Goal: Task Accomplishment & Management: Use online tool/utility

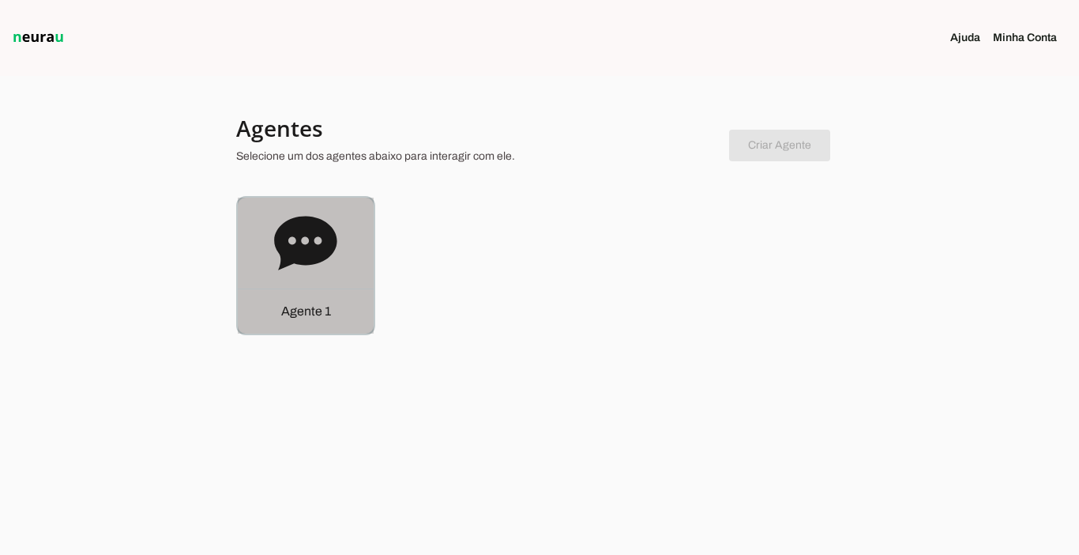
click at [319, 310] on p "Agente 1" at bounding box center [306, 311] width 50 height 19
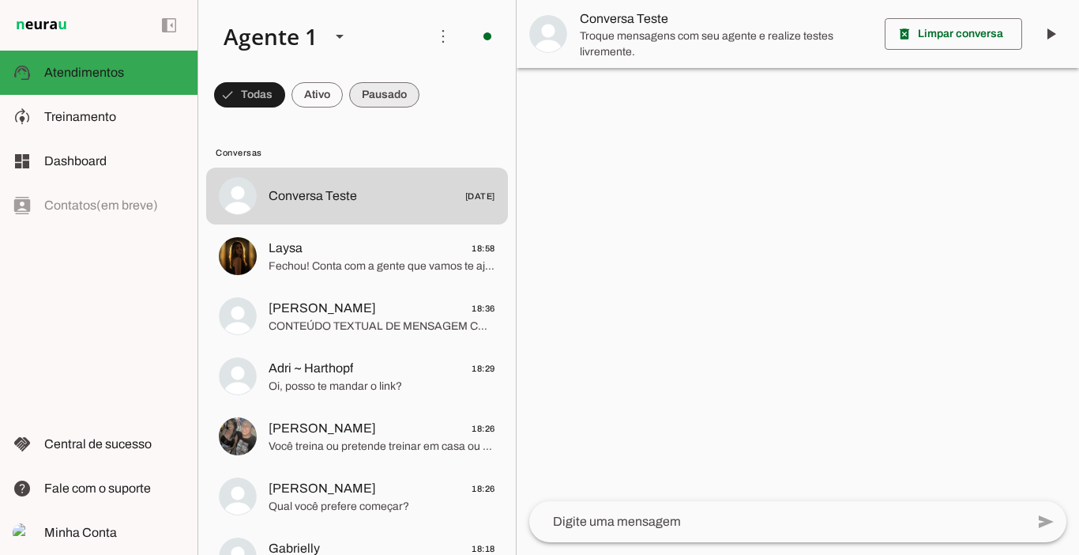
click at [392, 89] on span at bounding box center [384, 95] width 70 height 38
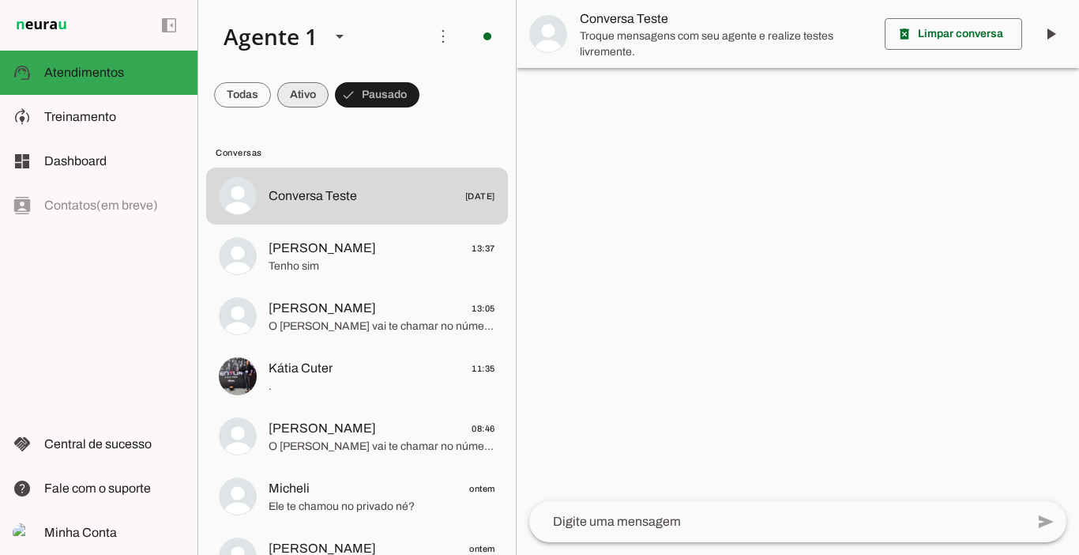
click at [304, 91] on span at bounding box center [302, 95] width 51 height 38
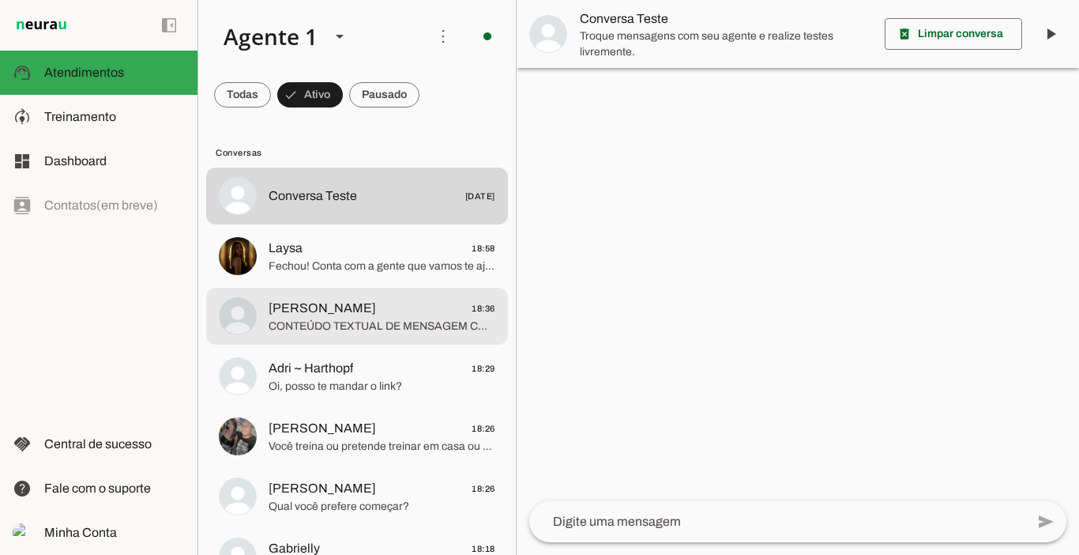
click at [347, 309] on span "[PERSON_NAME] 18:36" at bounding box center [382, 309] width 227 height 20
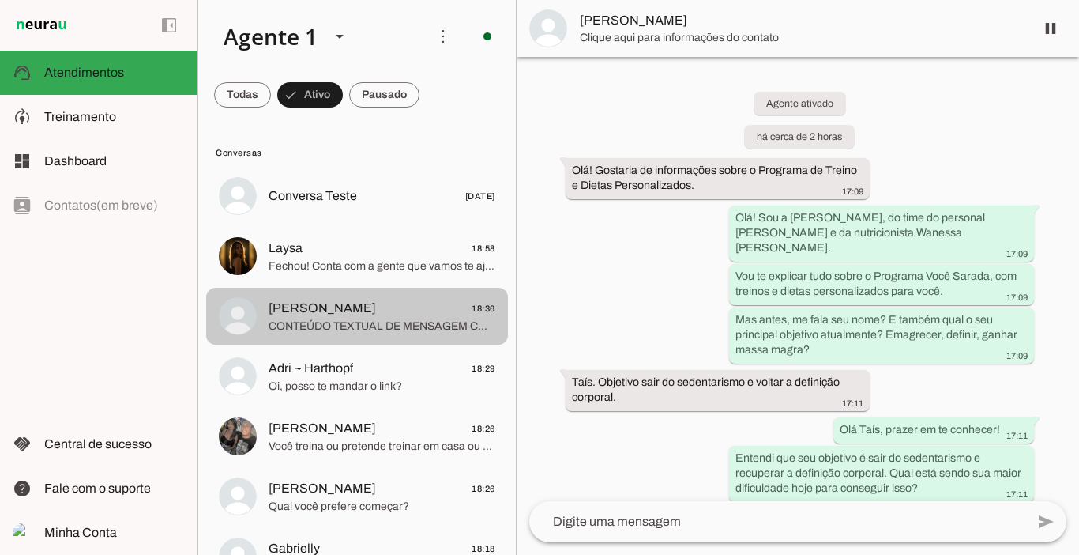
scroll to position [2000, 0]
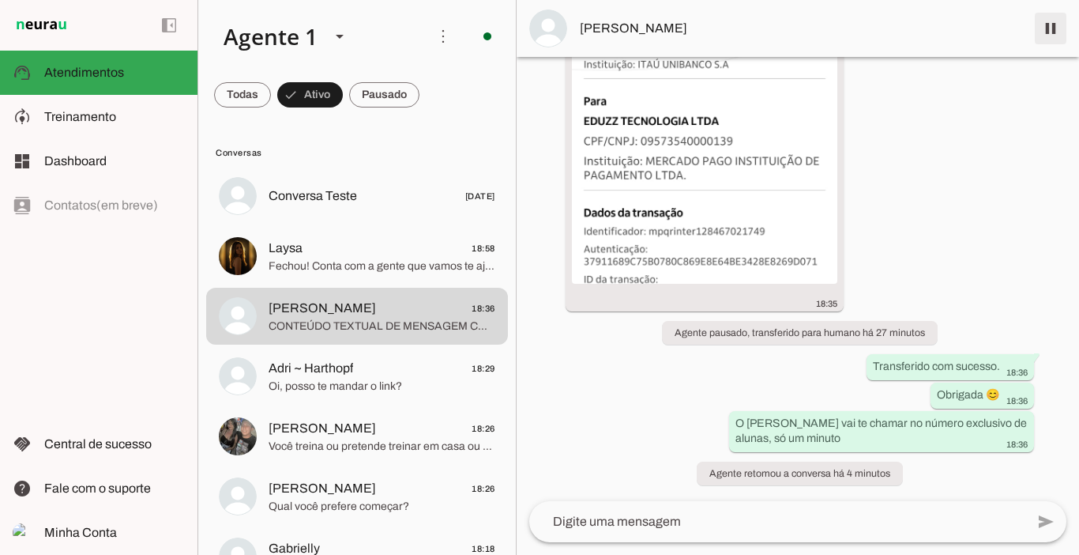
click at [1053, 31] on span at bounding box center [1051, 28] width 38 height 38
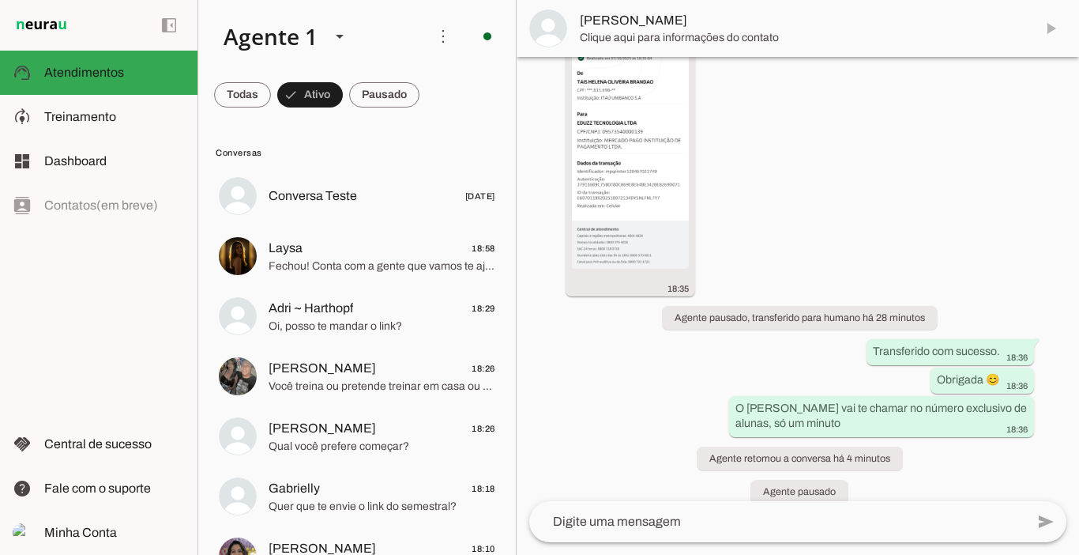
scroll to position [2066, 0]
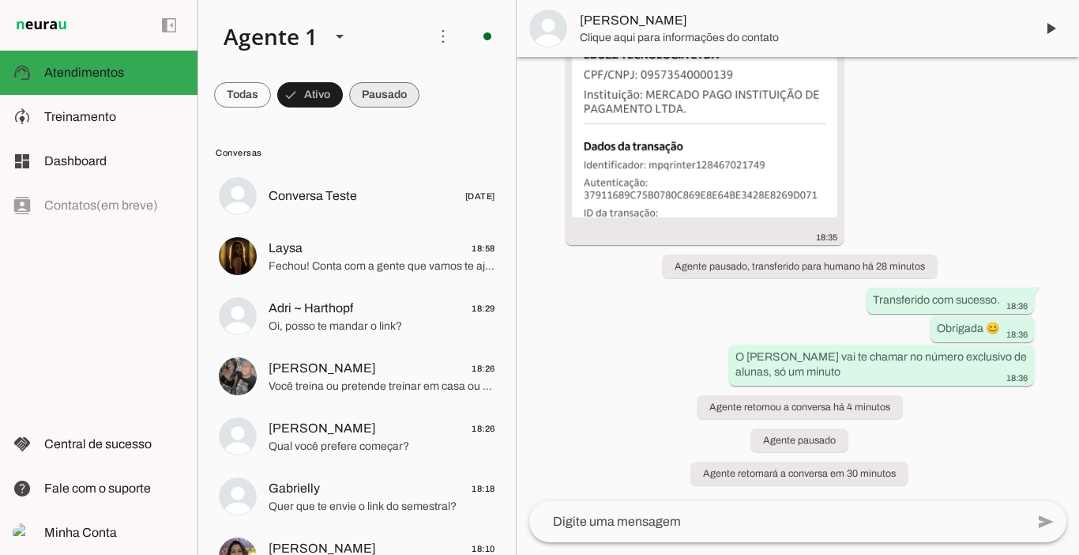
click at [394, 95] on span at bounding box center [384, 95] width 70 height 38
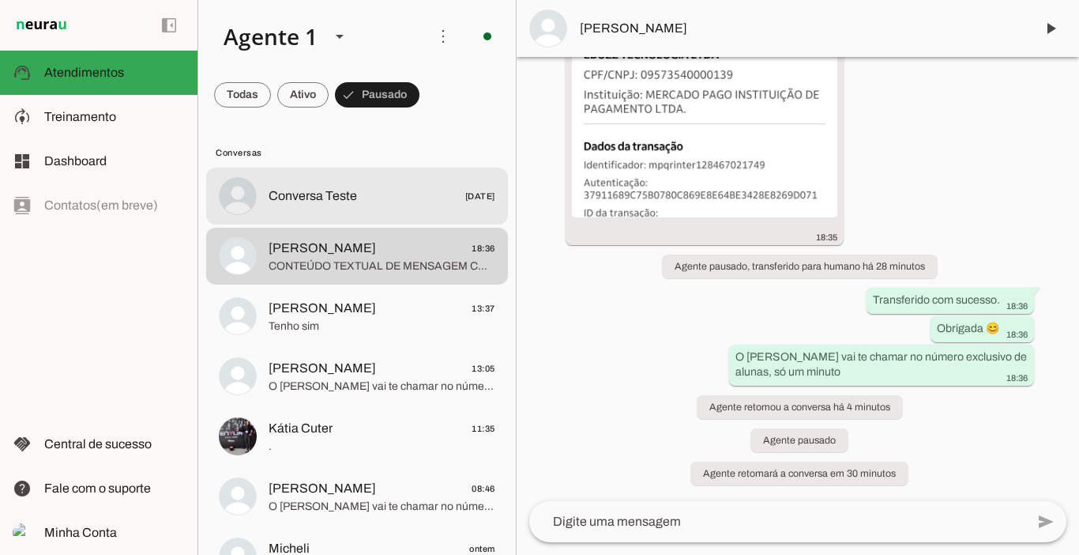
click at [308, 194] on span "Conversa Teste" at bounding box center [313, 195] width 88 height 19
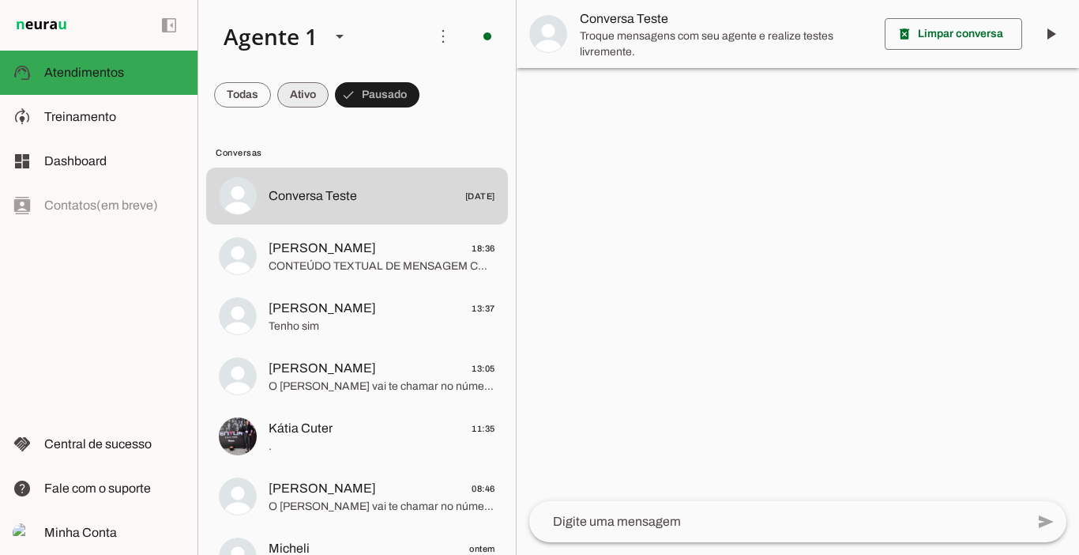
click at [307, 92] on span at bounding box center [302, 95] width 51 height 38
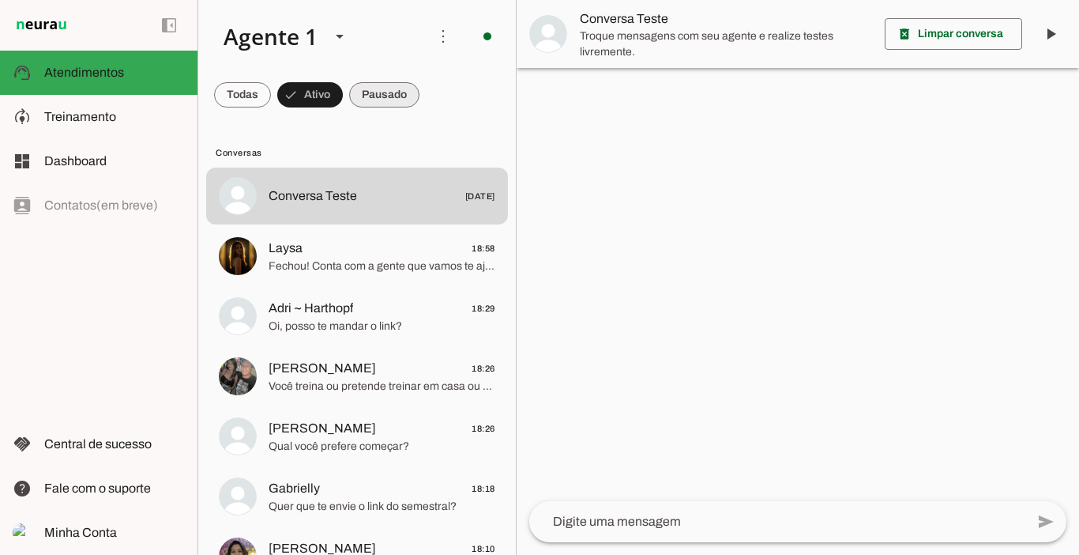
click at [388, 85] on span at bounding box center [384, 95] width 70 height 38
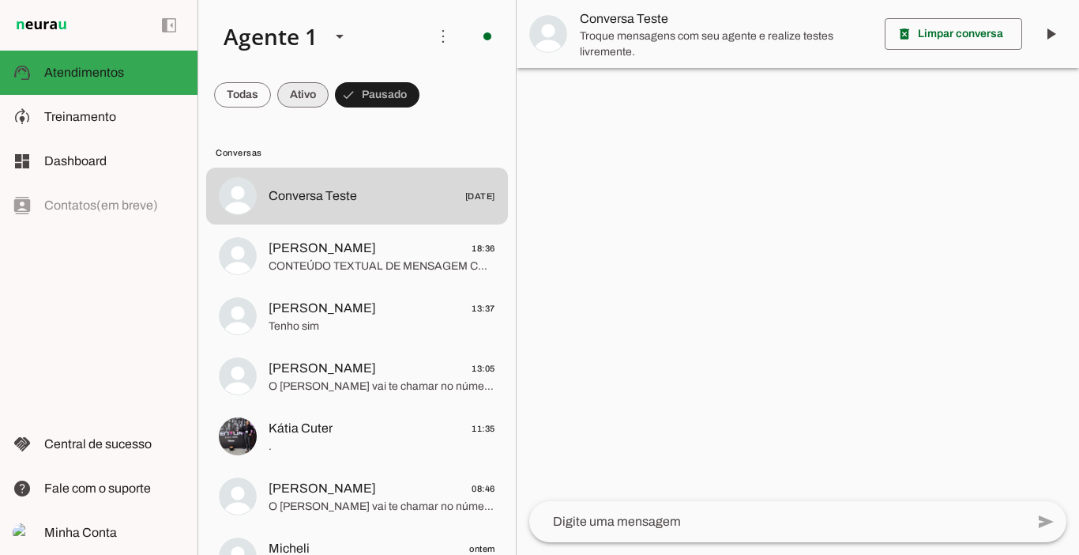
click at [295, 93] on span at bounding box center [302, 95] width 51 height 38
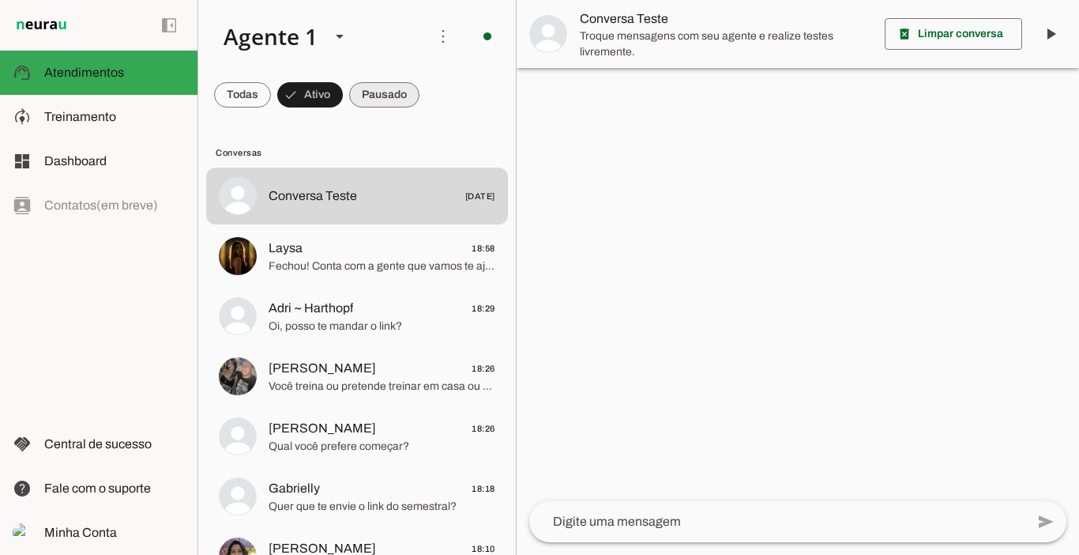
click at [356, 92] on span at bounding box center [384, 95] width 70 height 38
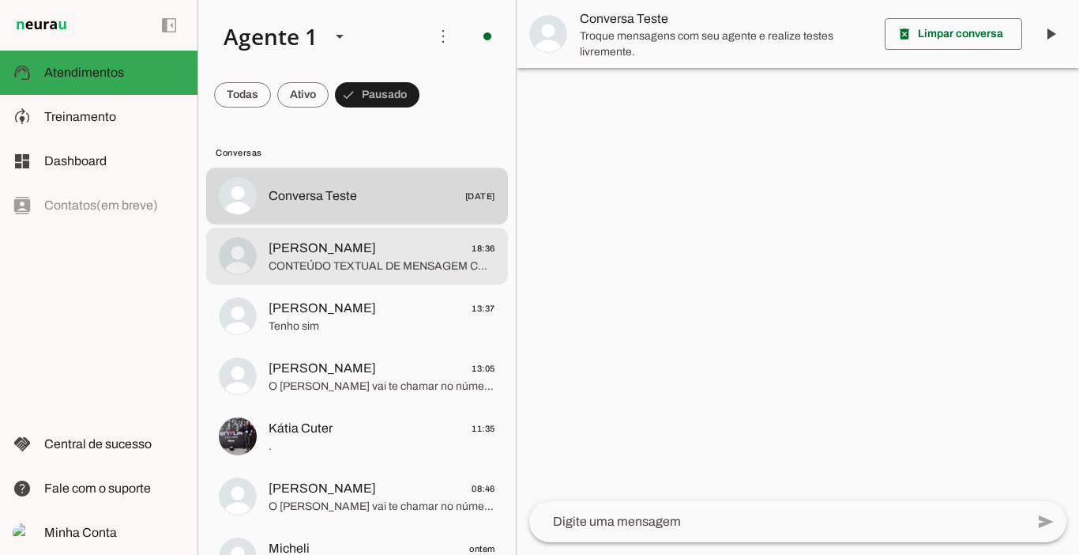
click at [352, 245] on span "[PERSON_NAME] 18:36" at bounding box center [382, 249] width 227 height 20
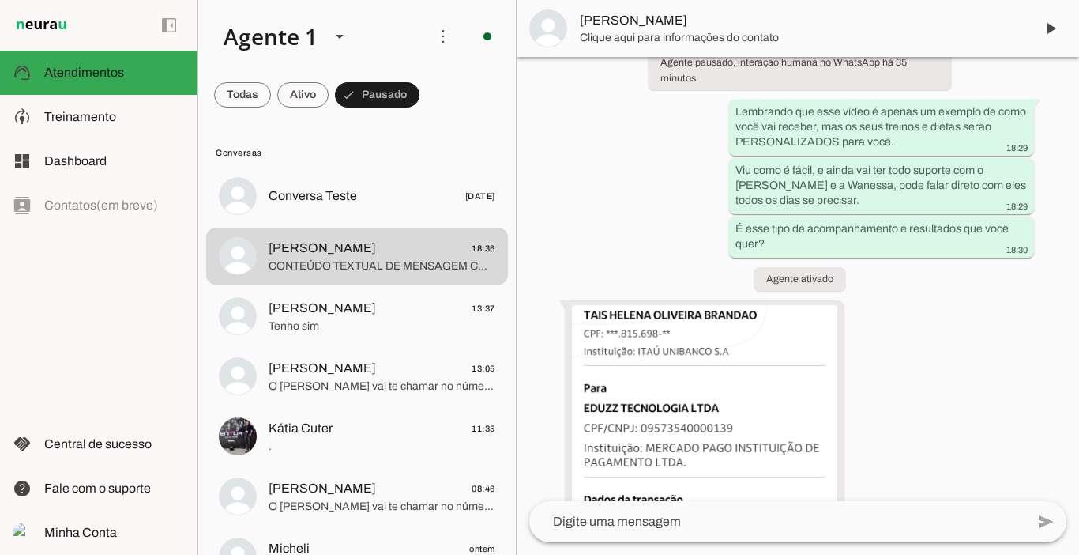
scroll to position [2066, 0]
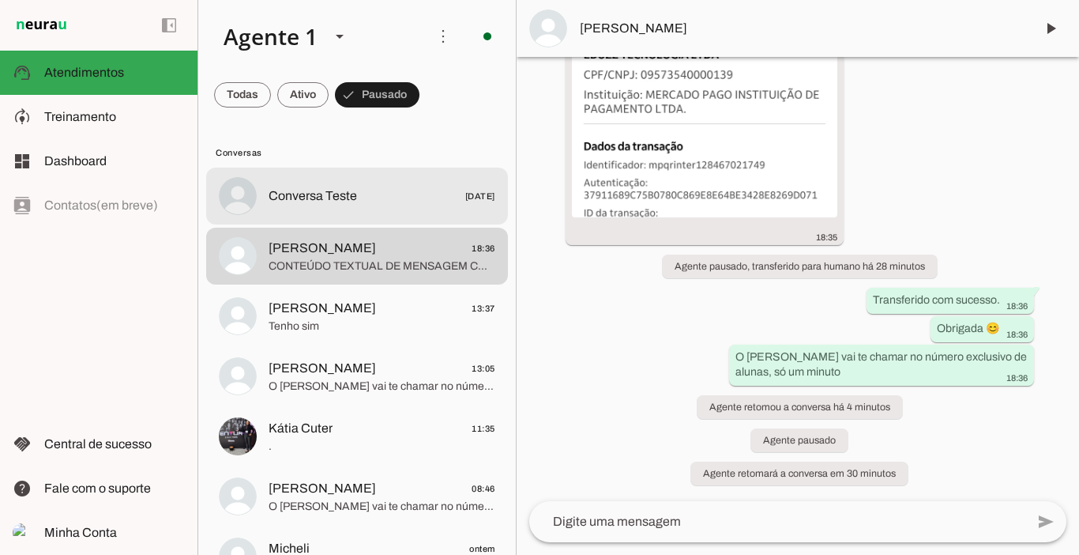
click at [343, 186] on span "Conversa Teste [DATE]" at bounding box center [382, 196] width 227 height 20
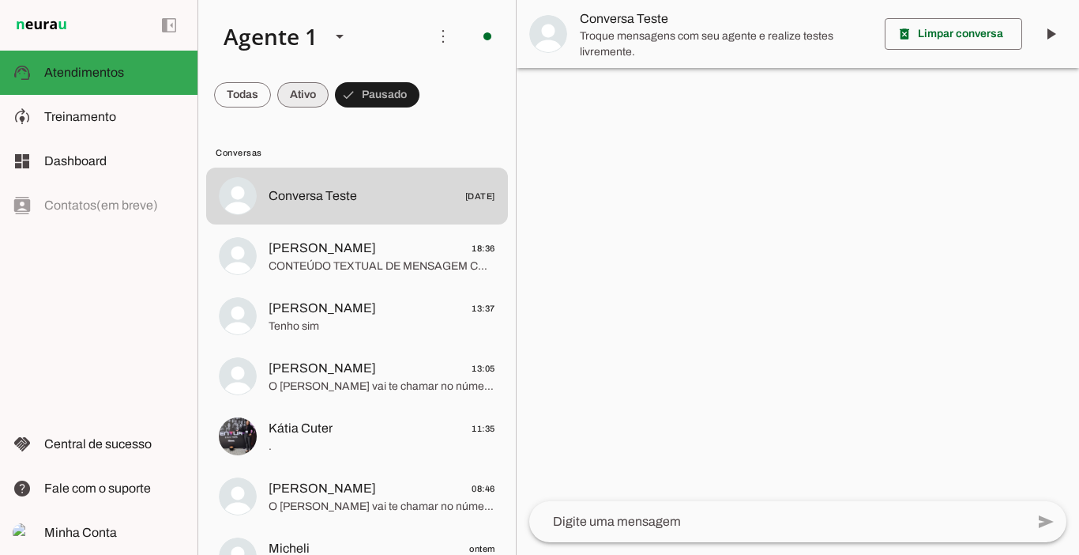
click at [303, 93] on span at bounding box center [302, 95] width 51 height 38
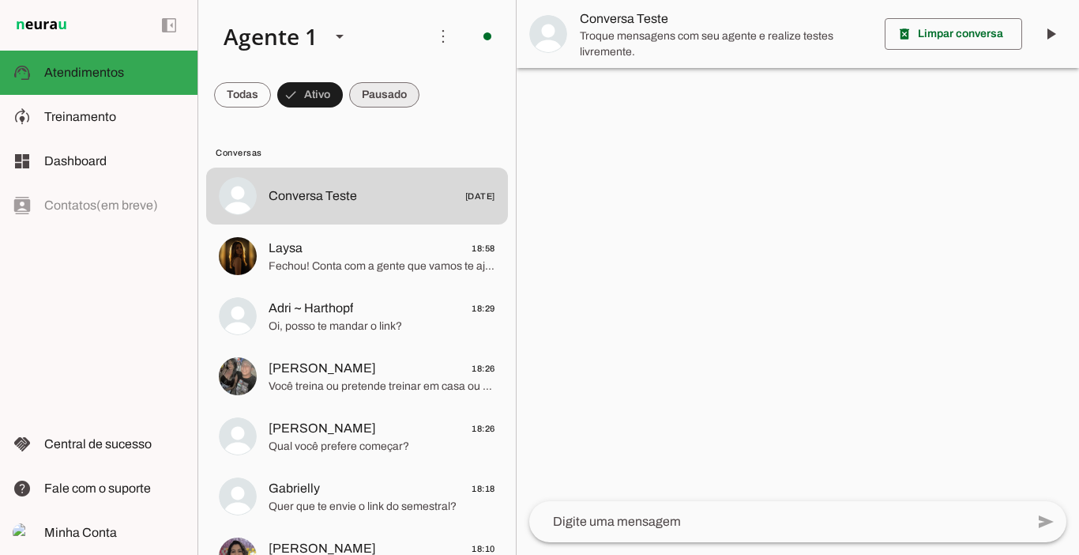
click at [365, 95] on span at bounding box center [384, 95] width 70 height 38
